Goal: Task Accomplishment & Management: Manage account settings

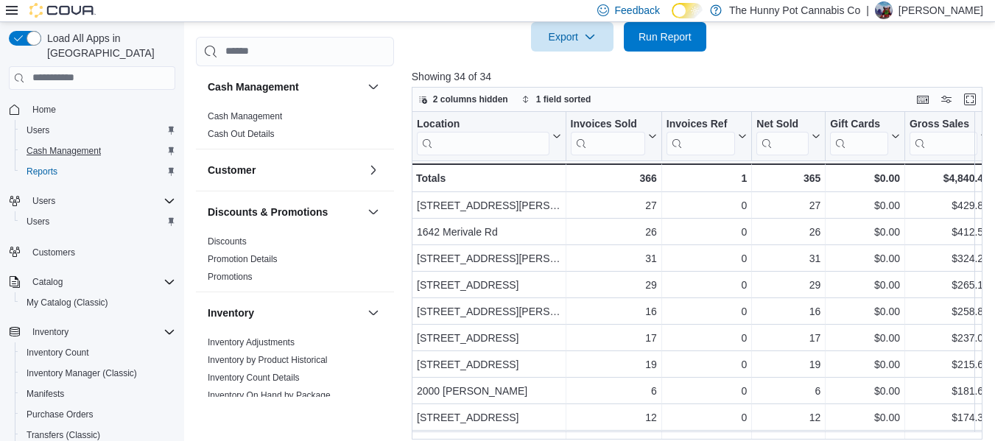
scroll to position [748, 0]
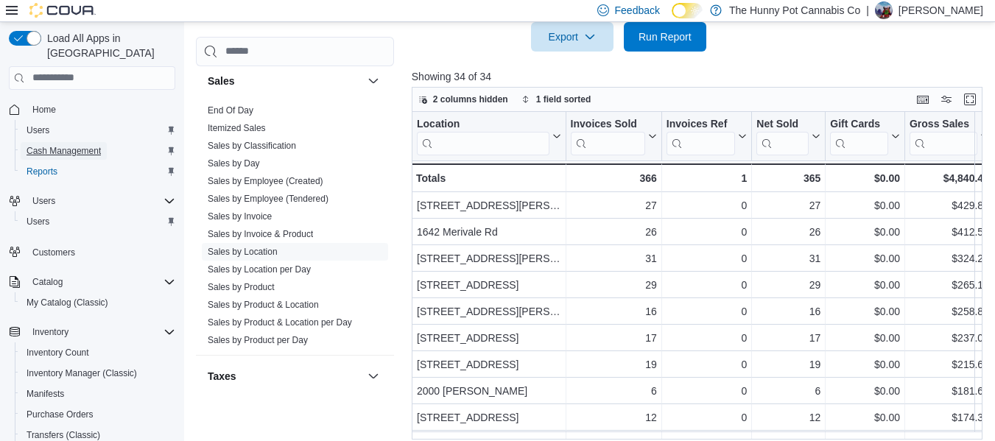
click at [79, 142] on span "Cash Management" at bounding box center [64, 151] width 74 height 18
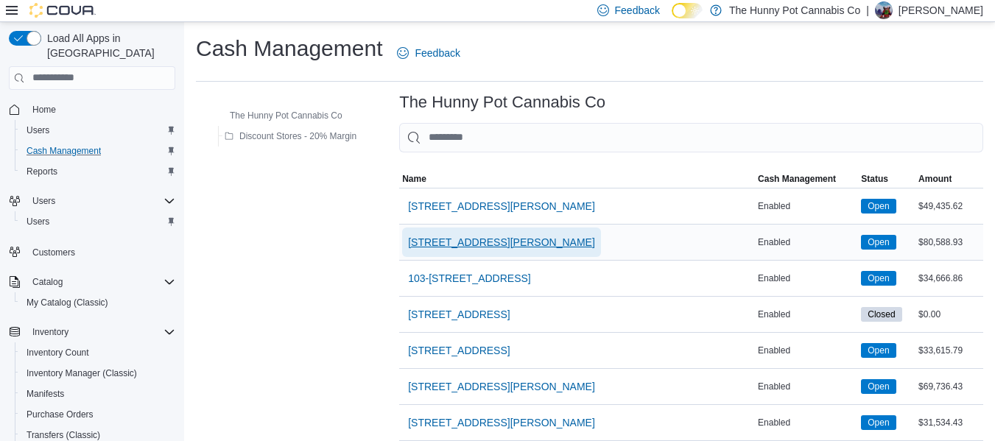
click at [502, 242] on span "[STREET_ADDRESS][PERSON_NAME]" at bounding box center [501, 242] width 187 height 15
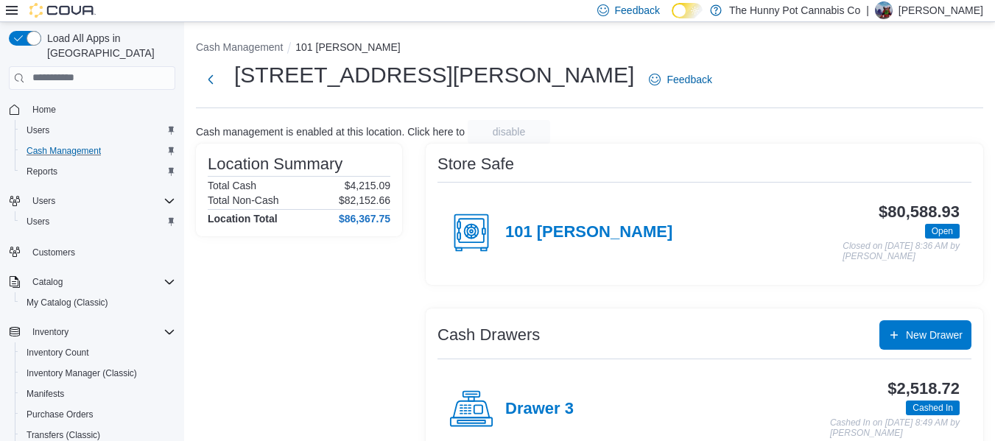
scroll to position [113, 0]
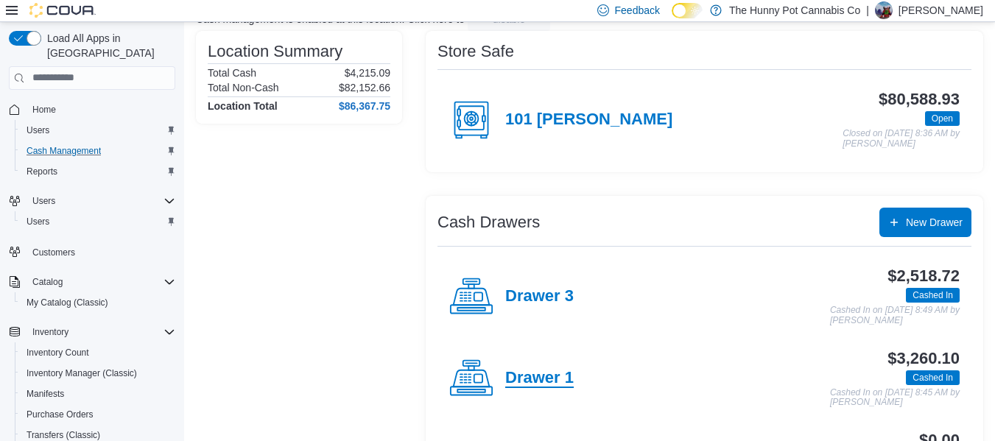
click at [556, 374] on h4 "Drawer 1" at bounding box center [539, 378] width 69 height 19
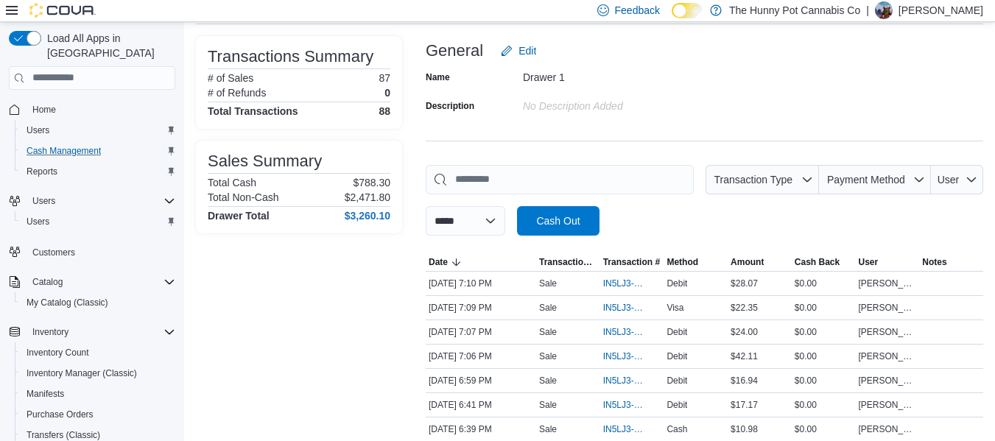
scroll to position [85, 0]
click at [629, 300] on span "IN5LJ3-5758215" at bounding box center [632, 307] width 58 height 18
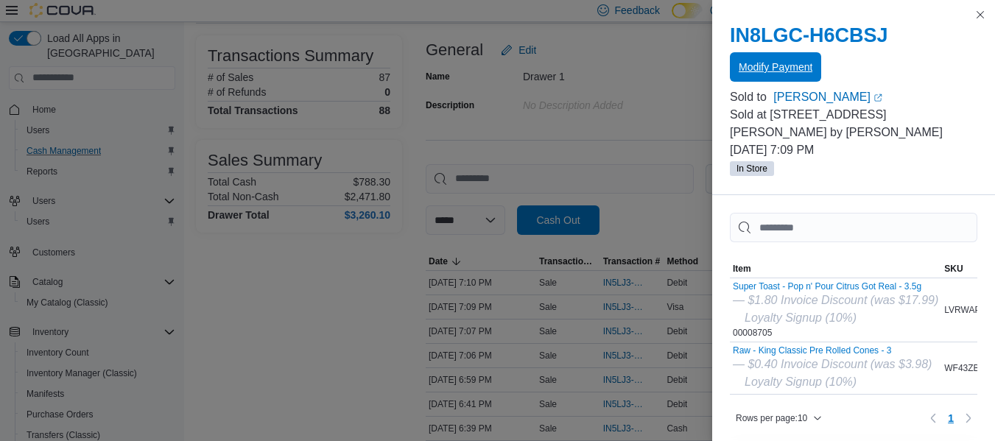
click at [783, 79] on span "Modify Payment" at bounding box center [776, 66] width 74 height 29
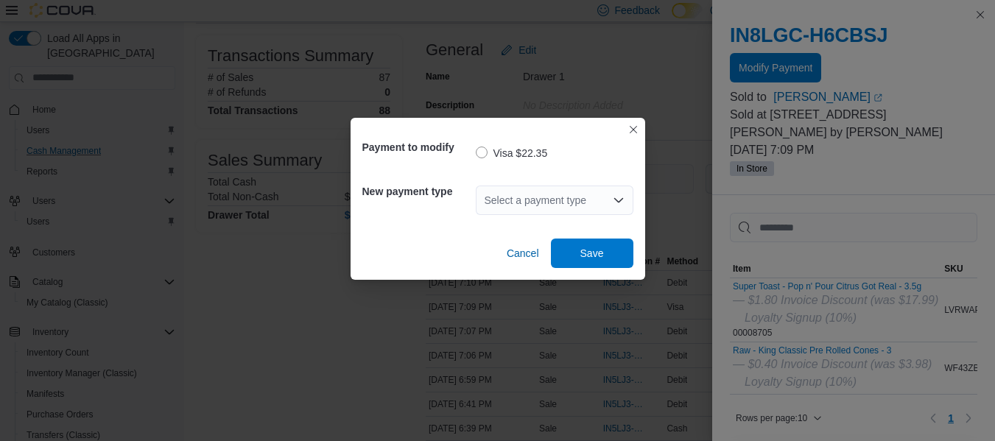
click at [544, 202] on div "Select a payment type" at bounding box center [555, 200] width 158 height 29
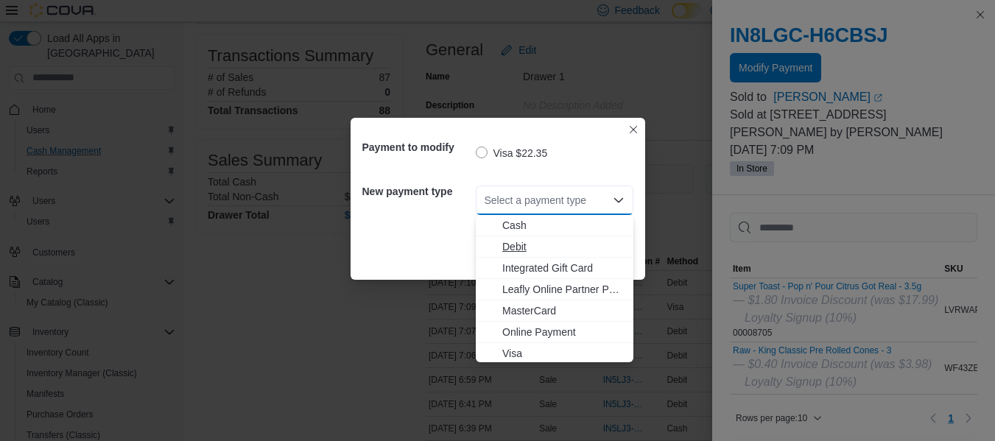
click at [524, 242] on span "Debit" at bounding box center [563, 246] width 122 height 15
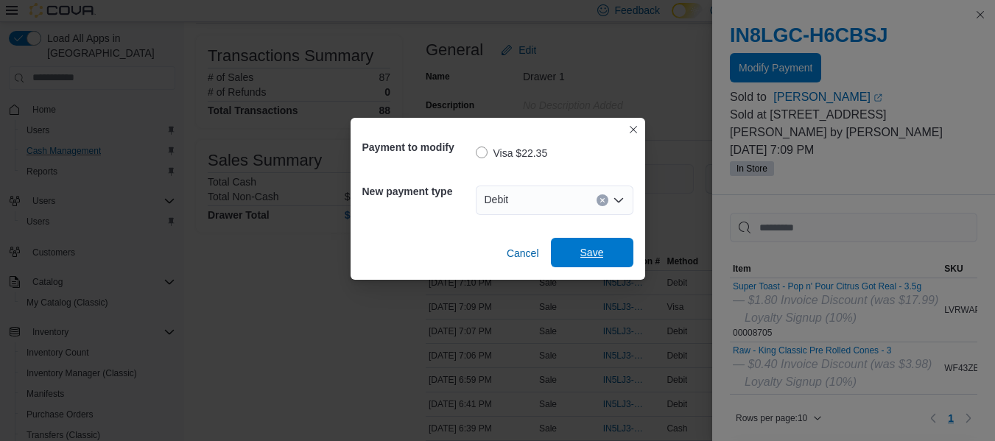
click at [617, 250] on span "Save" at bounding box center [592, 252] width 65 height 29
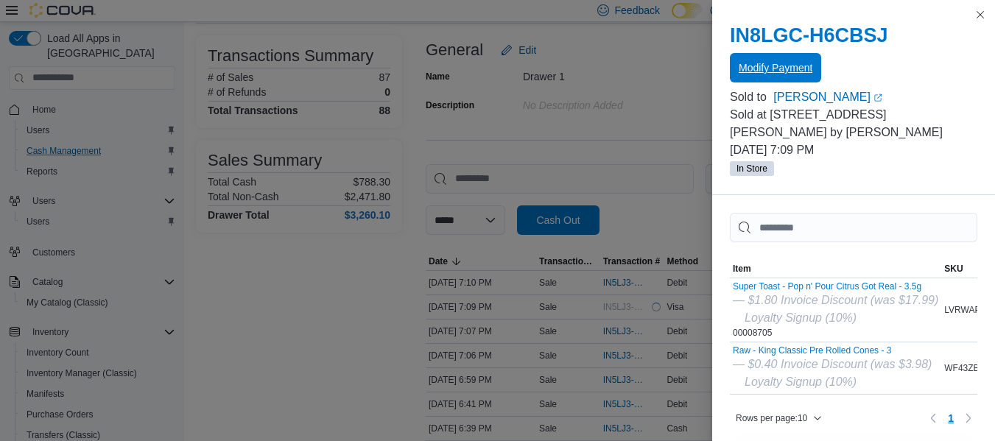
scroll to position [0, 0]
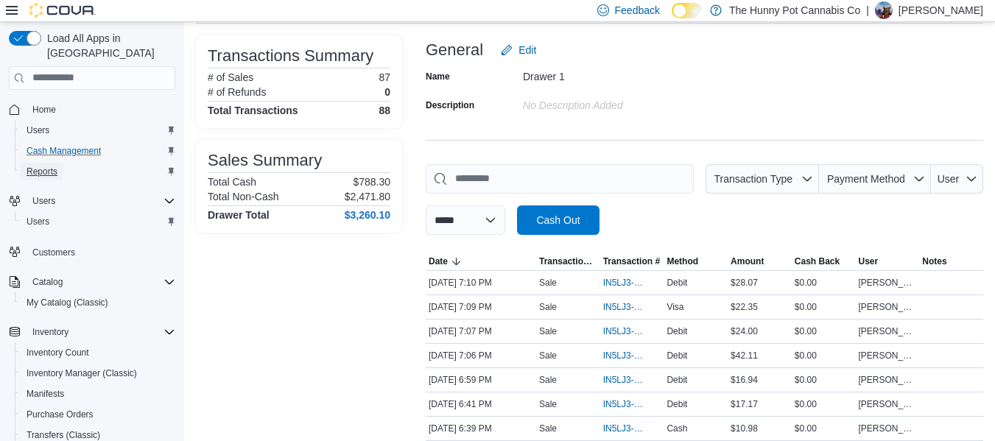
click at [62, 163] on link "Reports" at bounding box center [42, 172] width 43 height 18
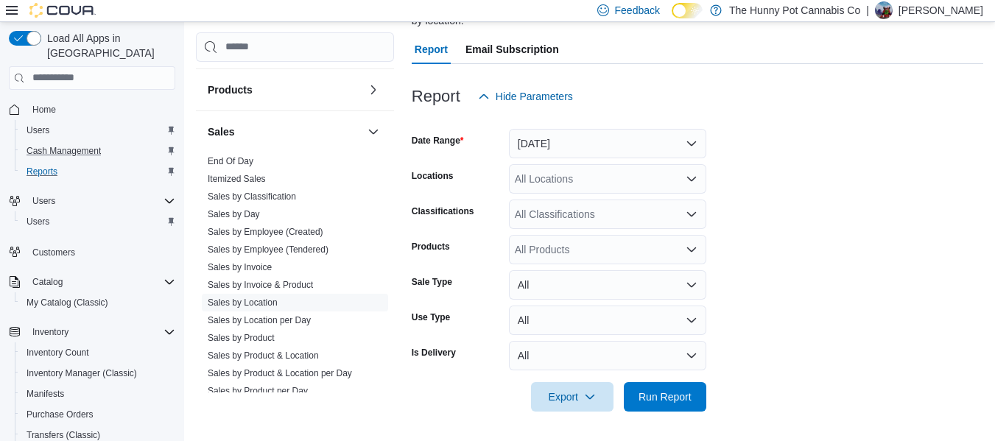
scroll to position [693, 0]
click at [297, 288] on link "Sales by Invoice & Product" at bounding box center [260, 285] width 105 height 10
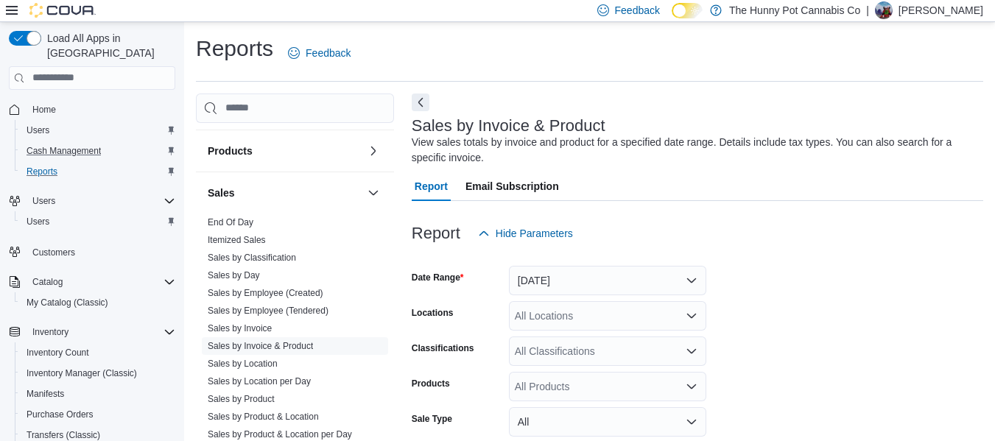
scroll to position [208, 0]
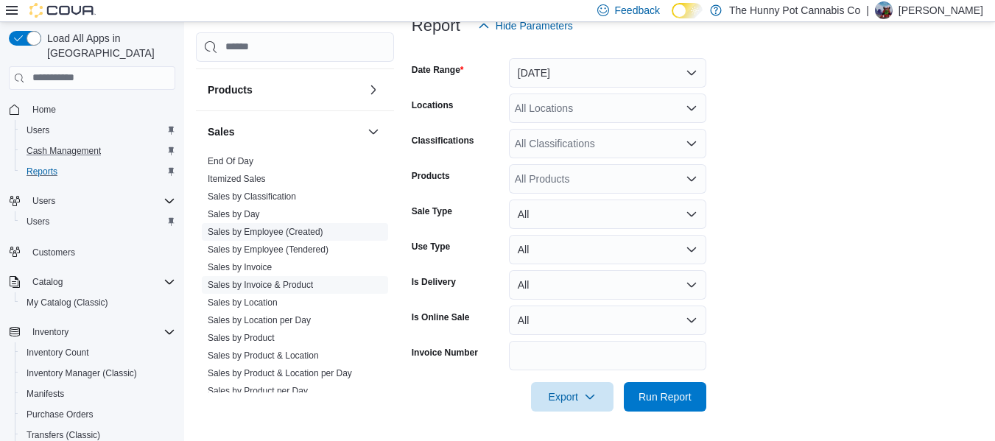
click at [290, 236] on link "Sales by Employee (Created)" at bounding box center [266, 232] width 116 height 10
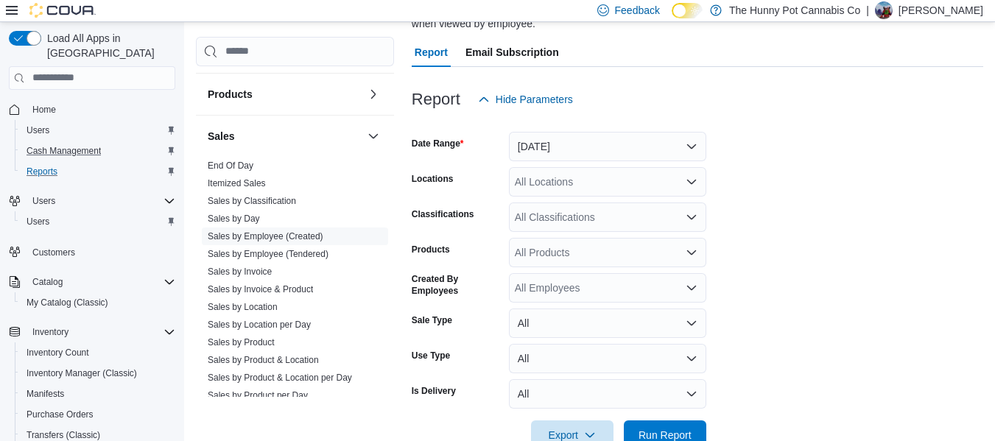
scroll to position [49, 0]
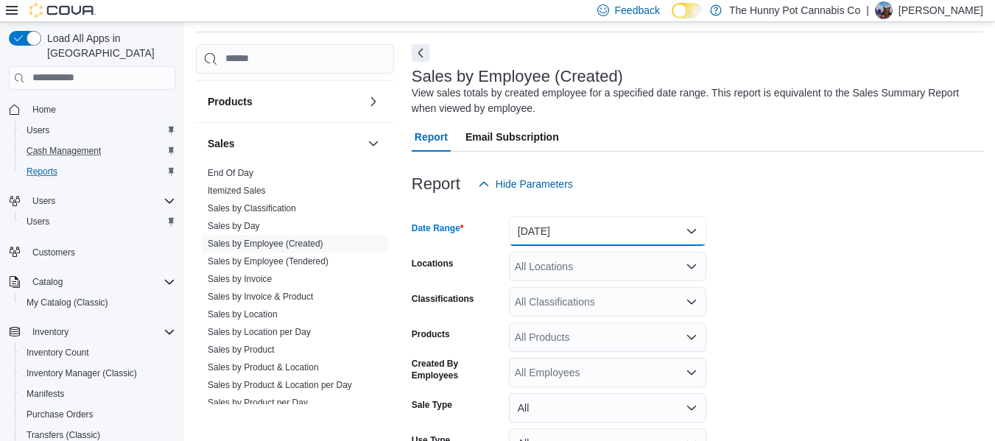
click at [575, 217] on button "[DATE]" at bounding box center [607, 231] width 197 height 29
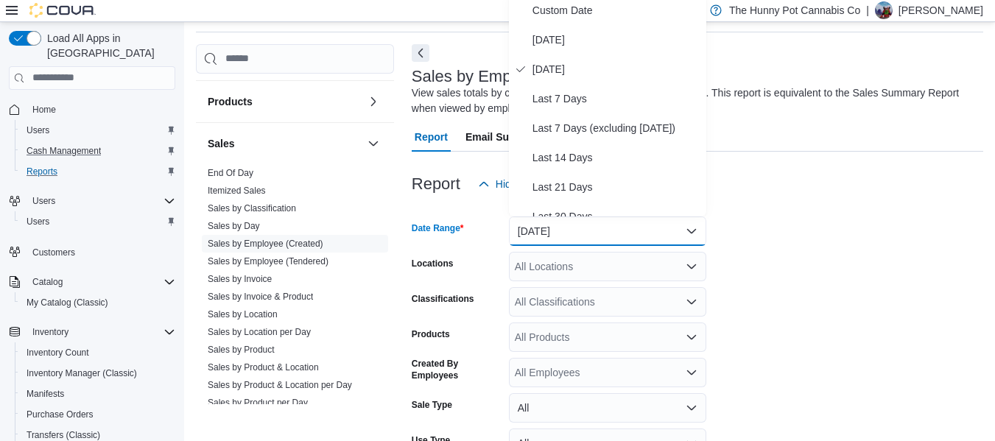
scroll to position [45, 0]
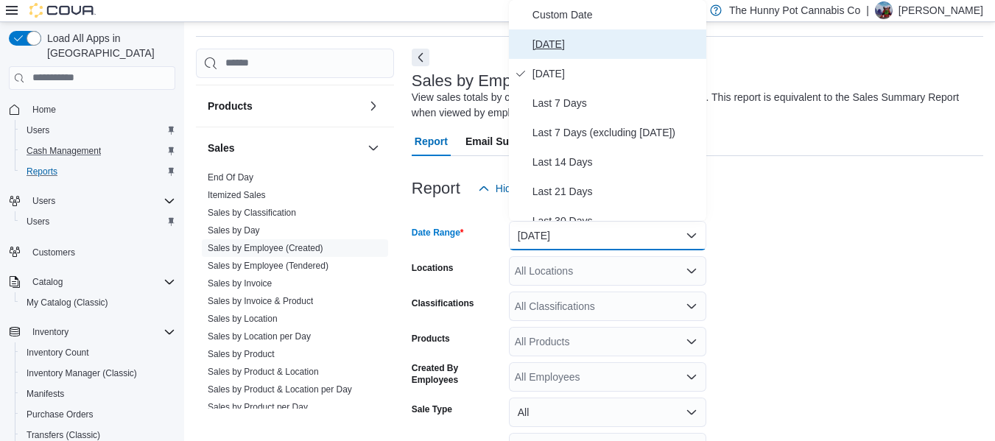
click at [575, 53] on button "[DATE]" at bounding box center [607, 43] width 197 height 29
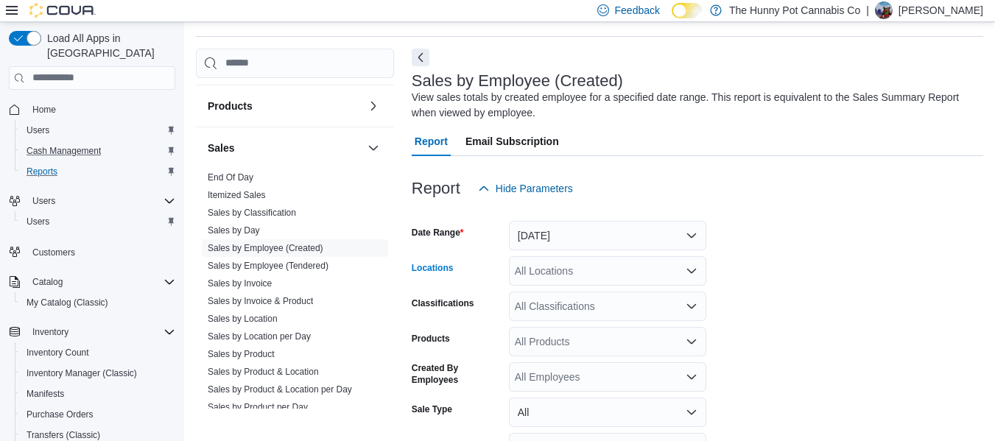
click at [561, 260] on div "All Locations" at bounding box center [607, 270] width 197 height 29
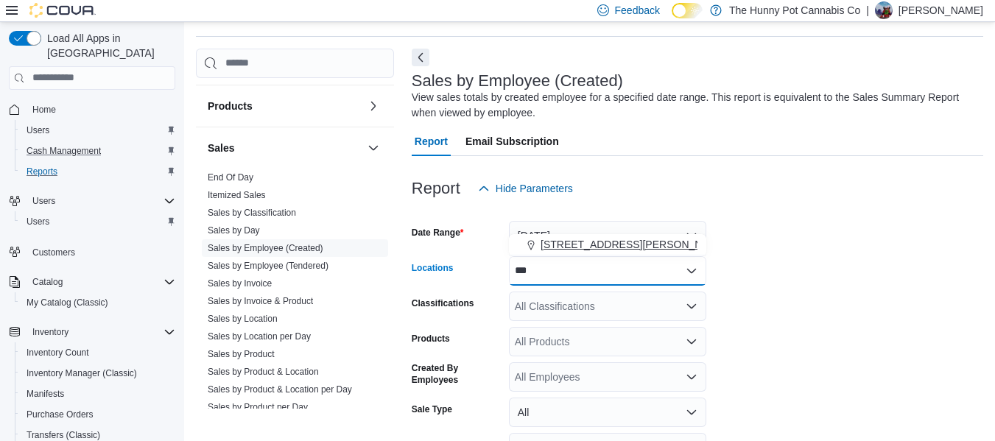
type input "***"
click at [572, 242] on span "[STREET_ADDRESS][PERSON_NAME]" at bounding box center [634, 244] width 187 height 15
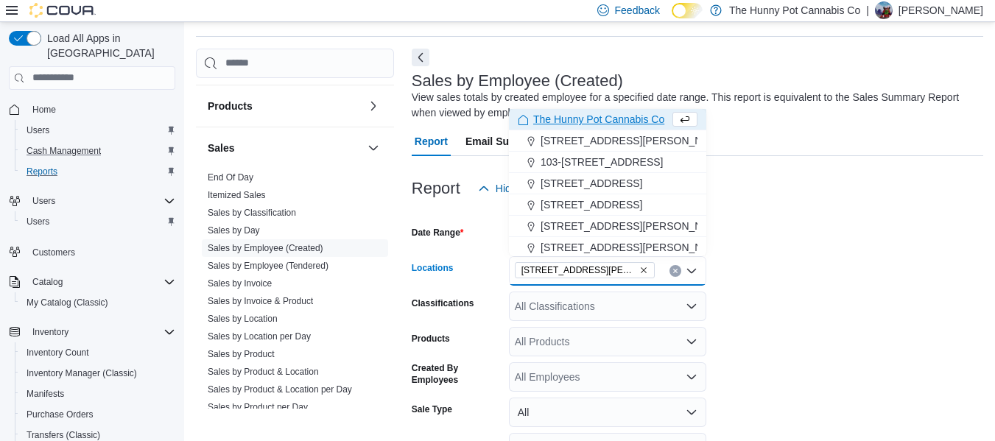
click at [807, 292] on form "Date Range [DATE] Locations [STREET_ADDRESS][PERSON_NAME] Selected. [STREET_ADD…" at bounding box center [698, 371] width 572 height 336
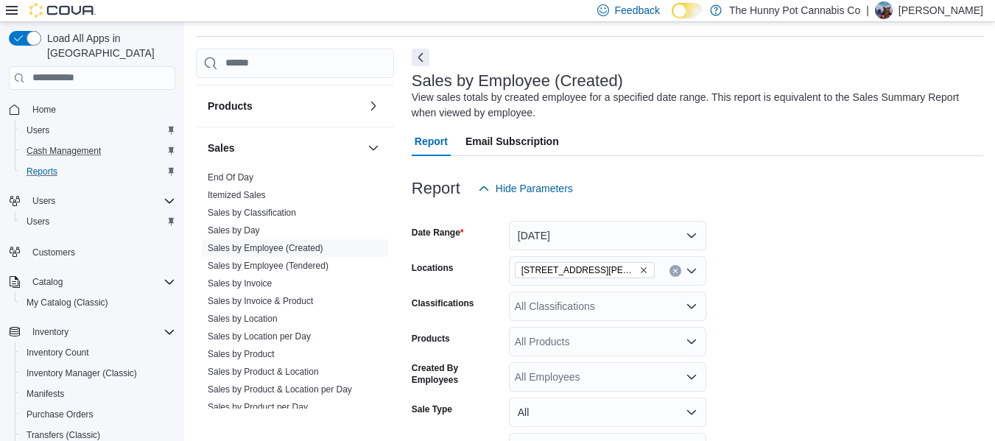
scroll to position [172, 0]
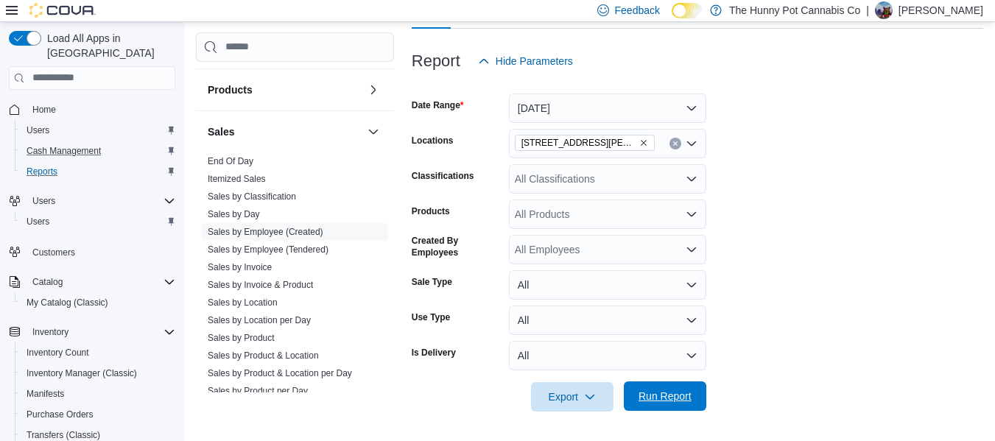
click at [684, 398] on span "Run Report" at bounding box center [665, 396] width 53 height 15
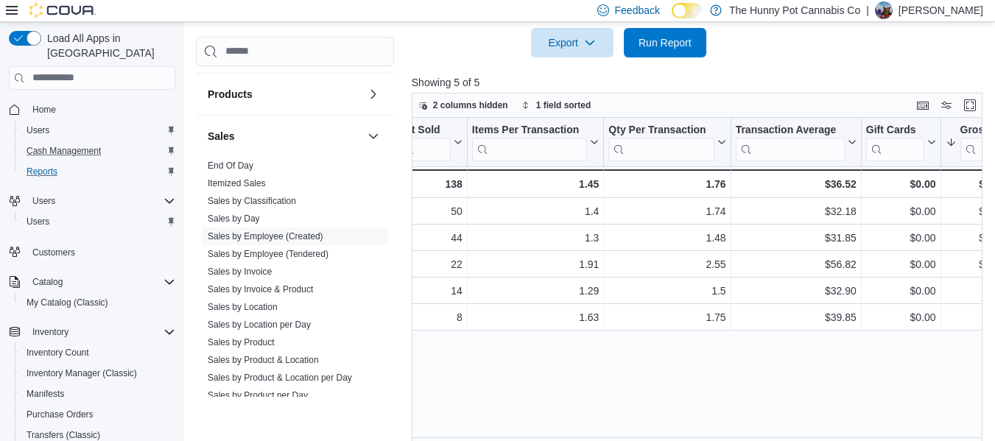
scroll to position [0, 324]
click at [42, 104] on span "Home" at bounding box center [44, 110] width 24 height 12
